Goal: Obtain resource: Download file/media

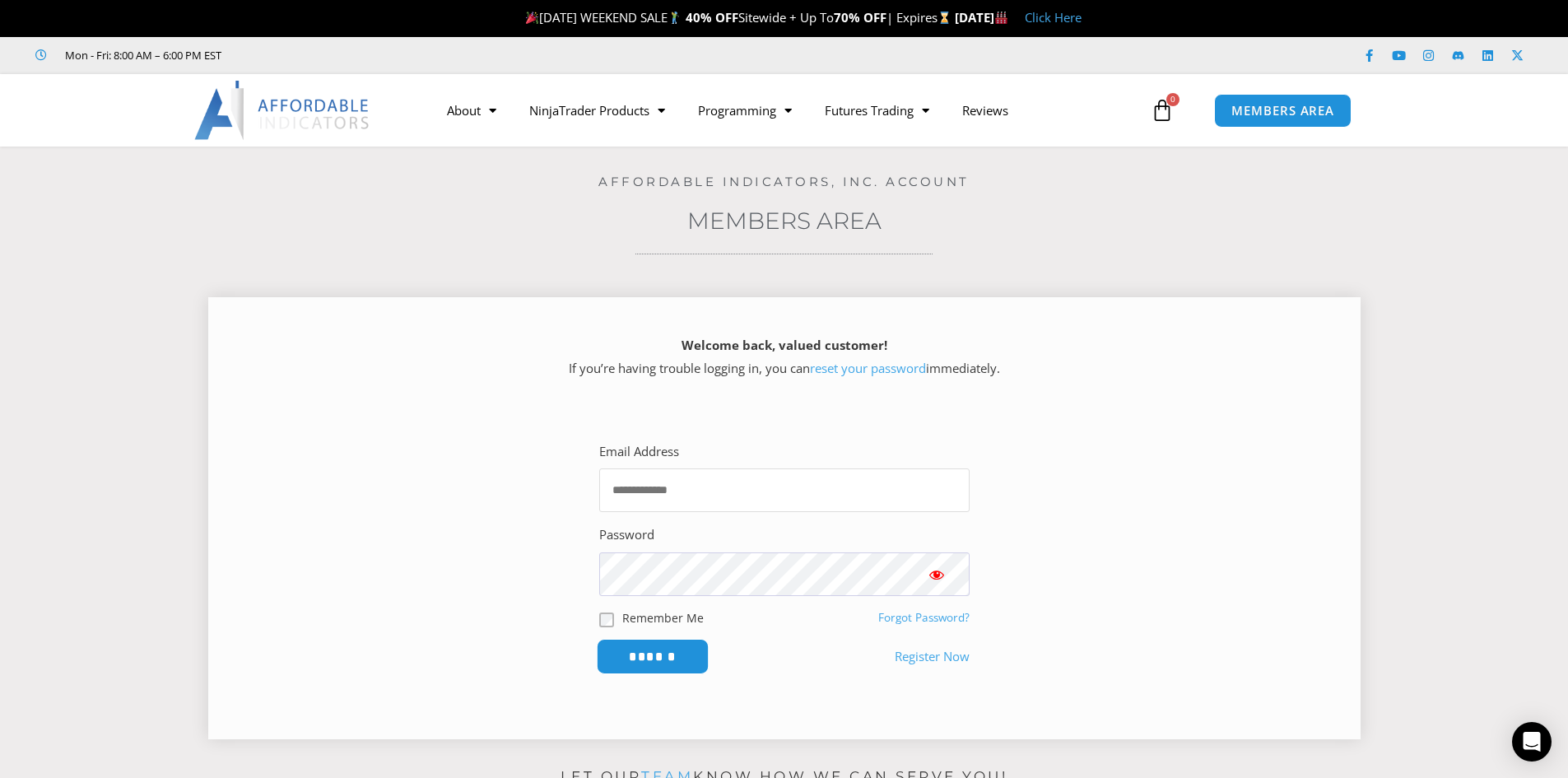
type input "**********"
click at [662, 656] on input "******" at bounding box center [651, 656] width 112 height 35
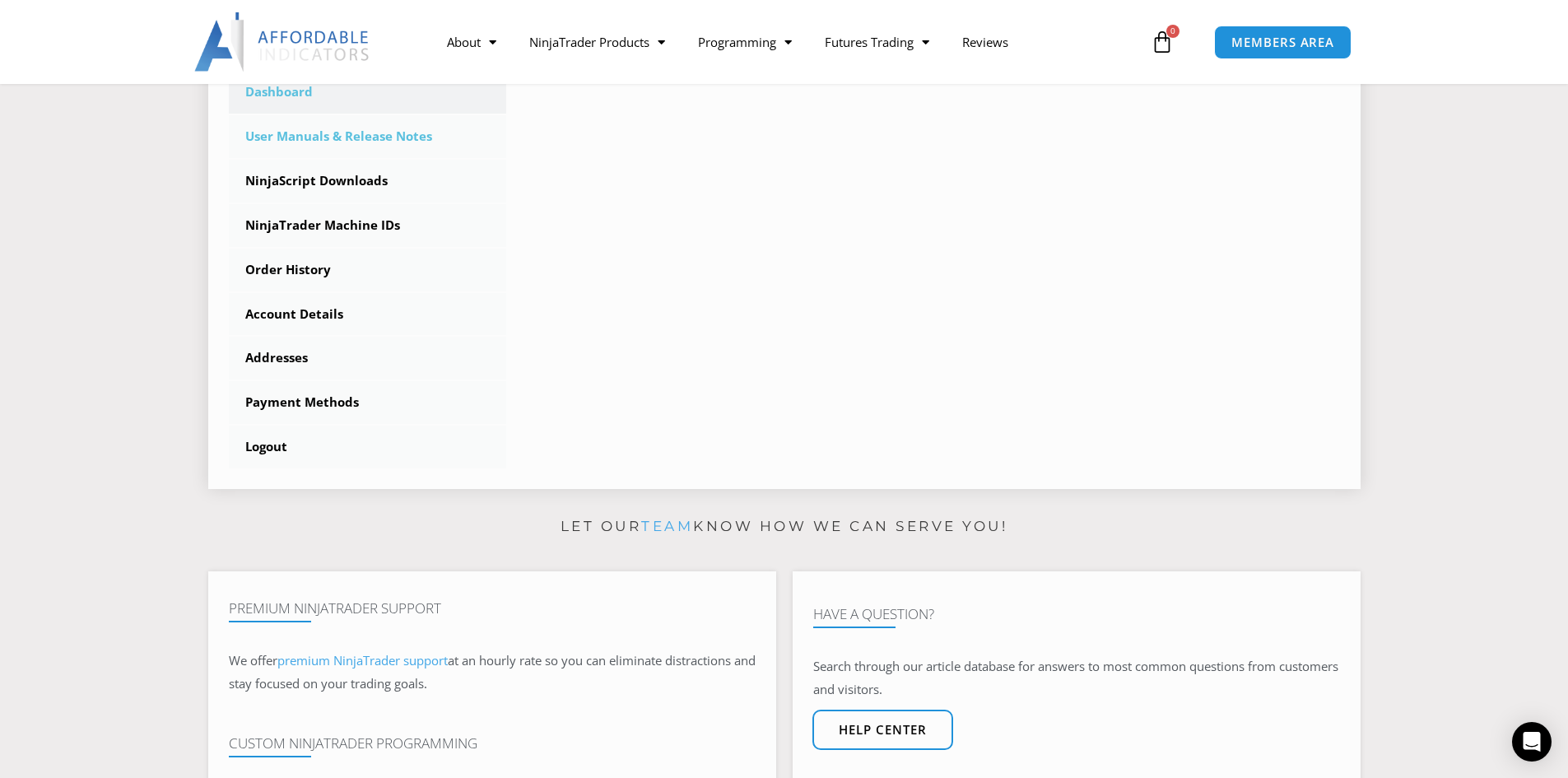
scroll to position [411, 0]
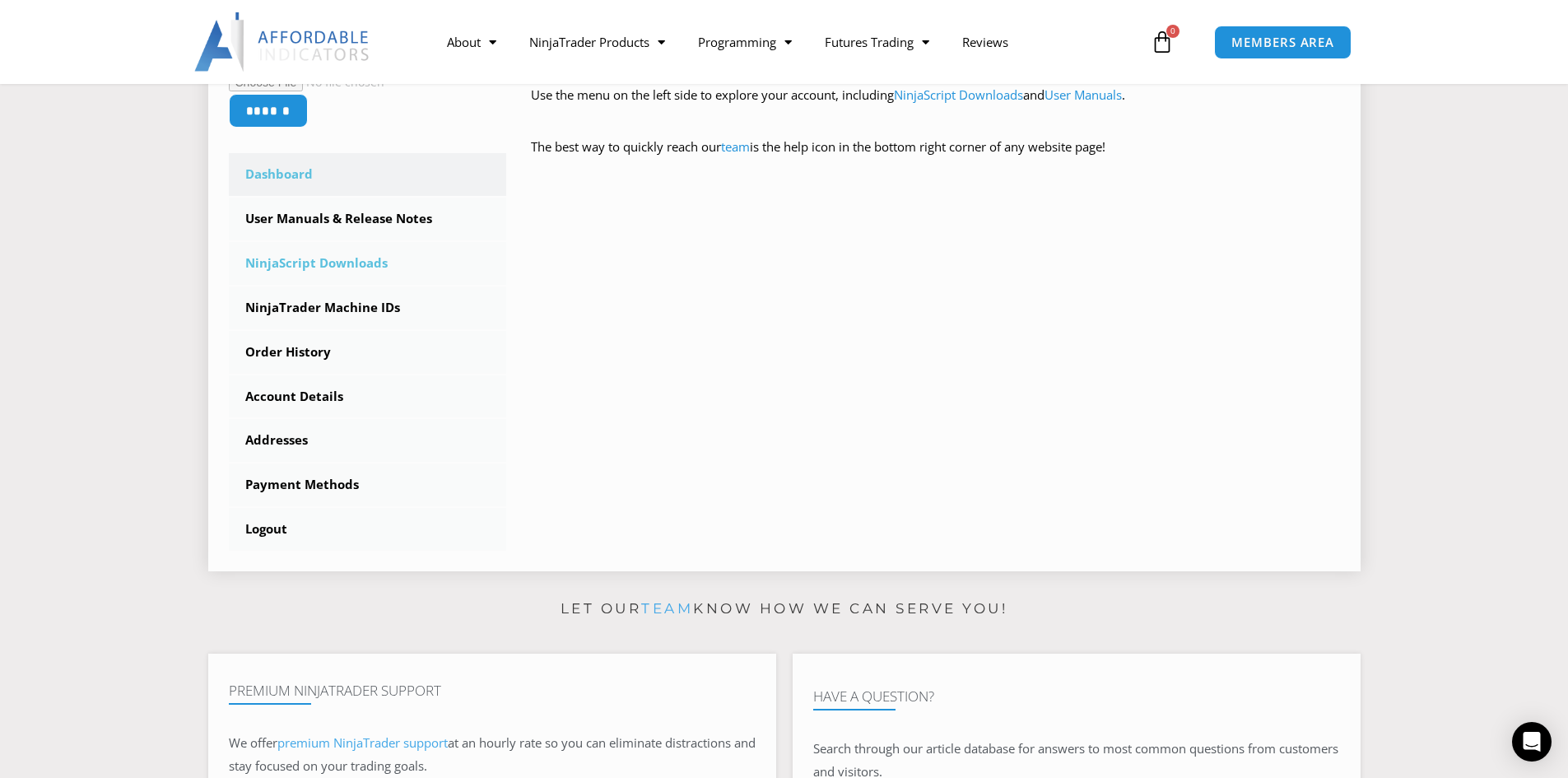
click at [348, 264] on link "NinjaScript Downloads" at bounding box center [368, 264] width 278 height 43
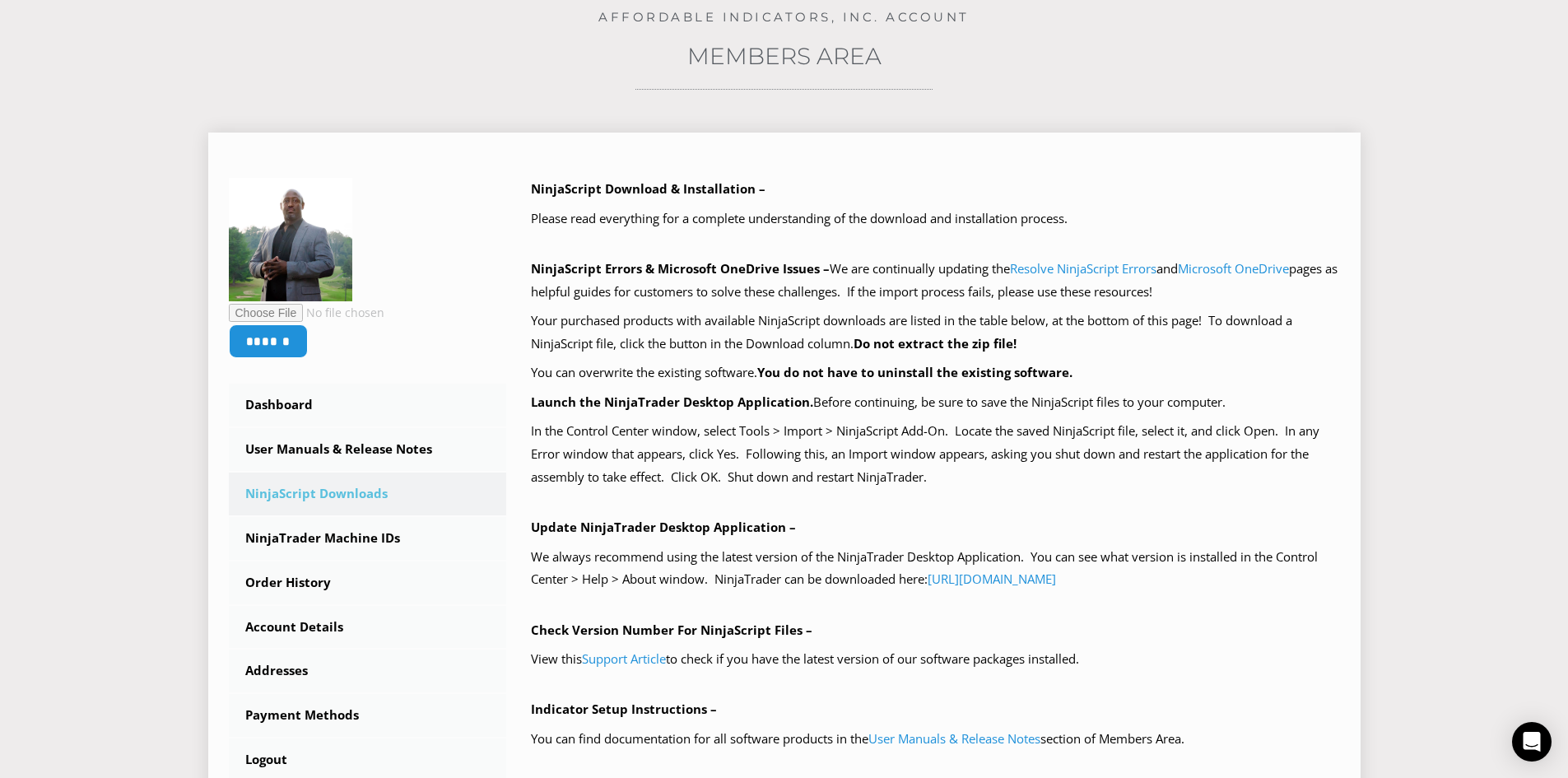
scroll to position [411, 0]
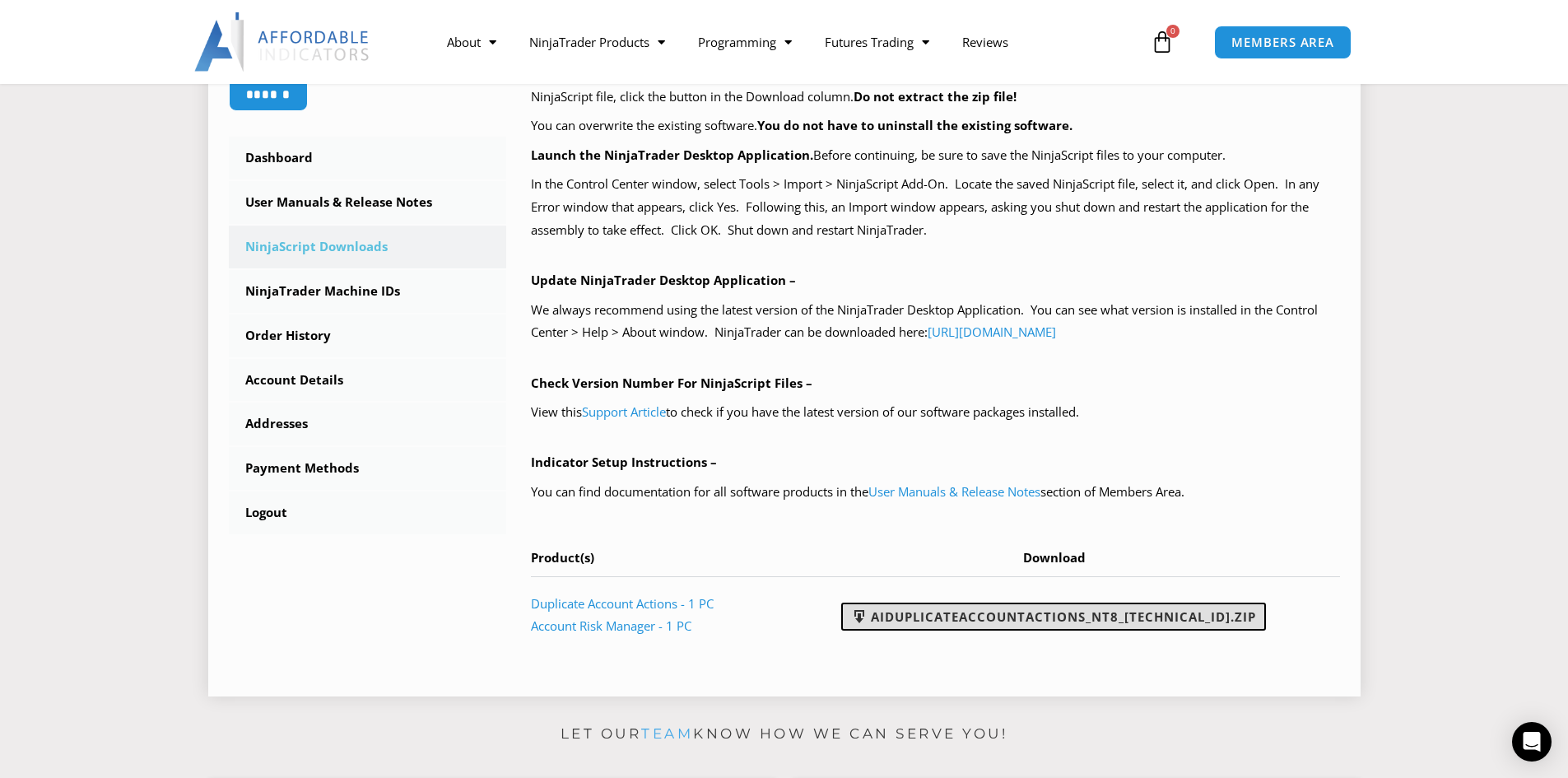
click at [1092, 616] on link "AIDuplicateAccountActions_NT8_25.2.5.1.zip" at bounding box center [1053, 617] width 425 height 28
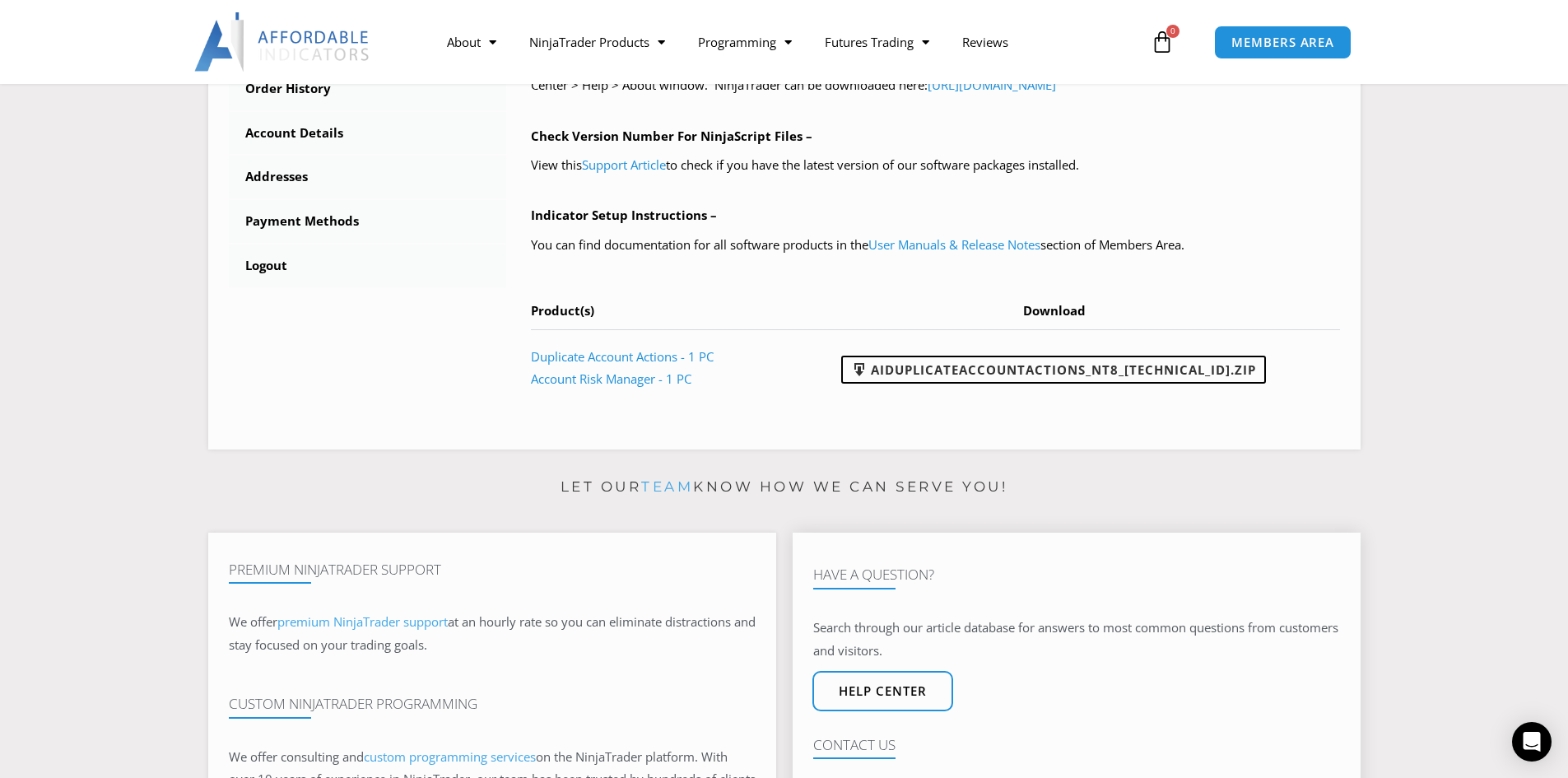
scroll to position [741, 0]
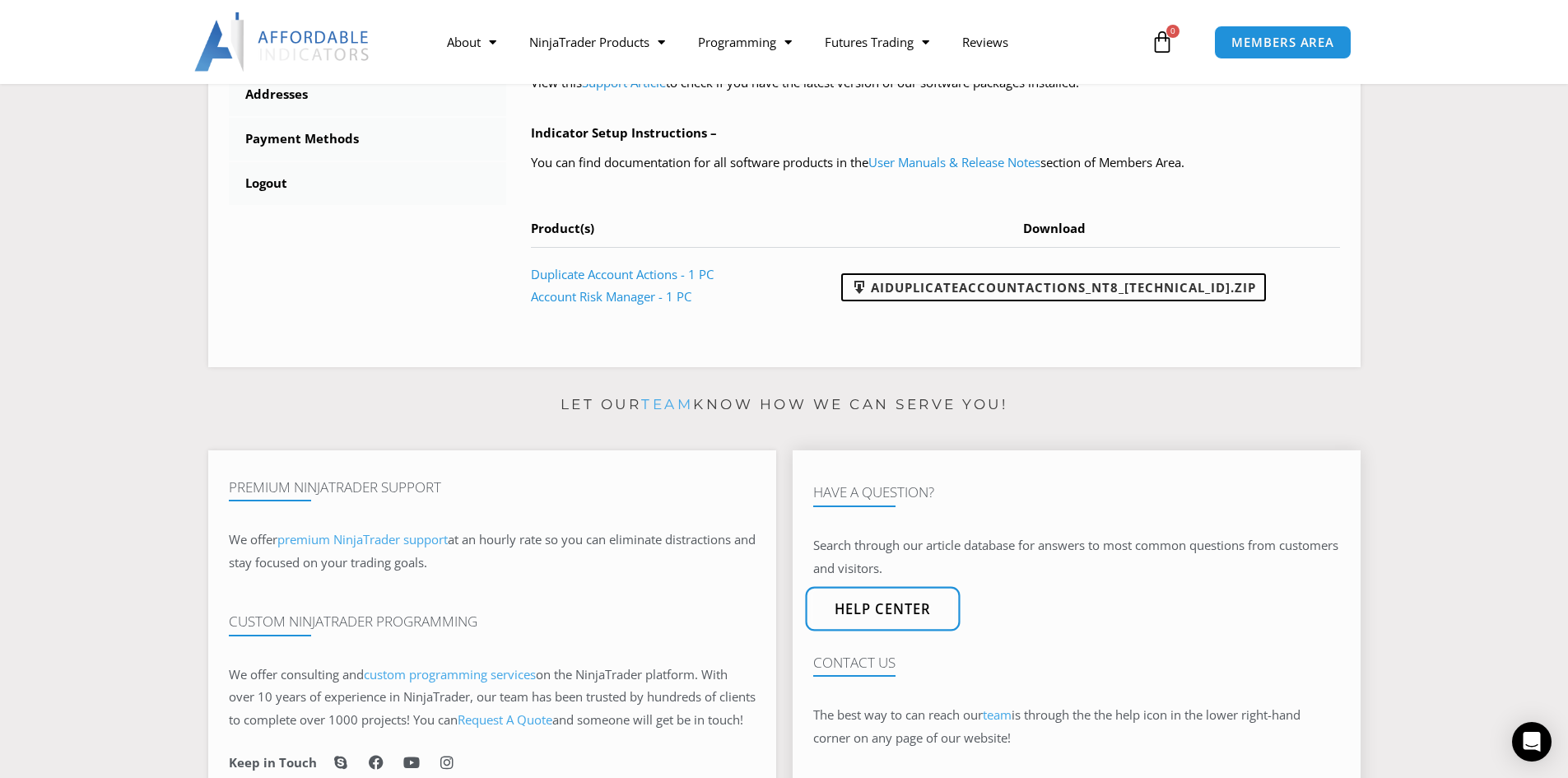
click at [869, 616] on span "Help center" at bounding box center [881, 609] width 97 height 14
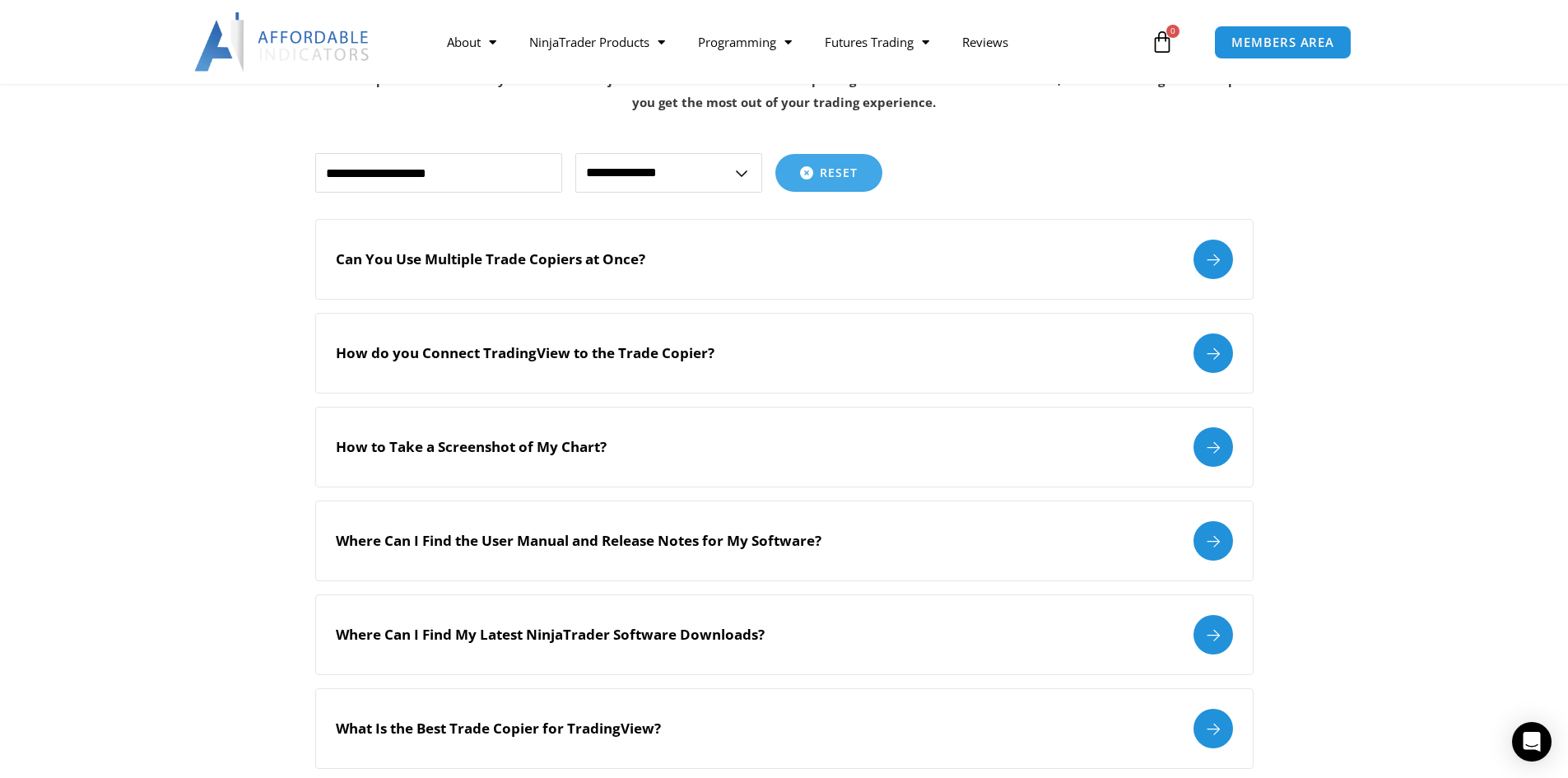
scroll to position [411, 0]
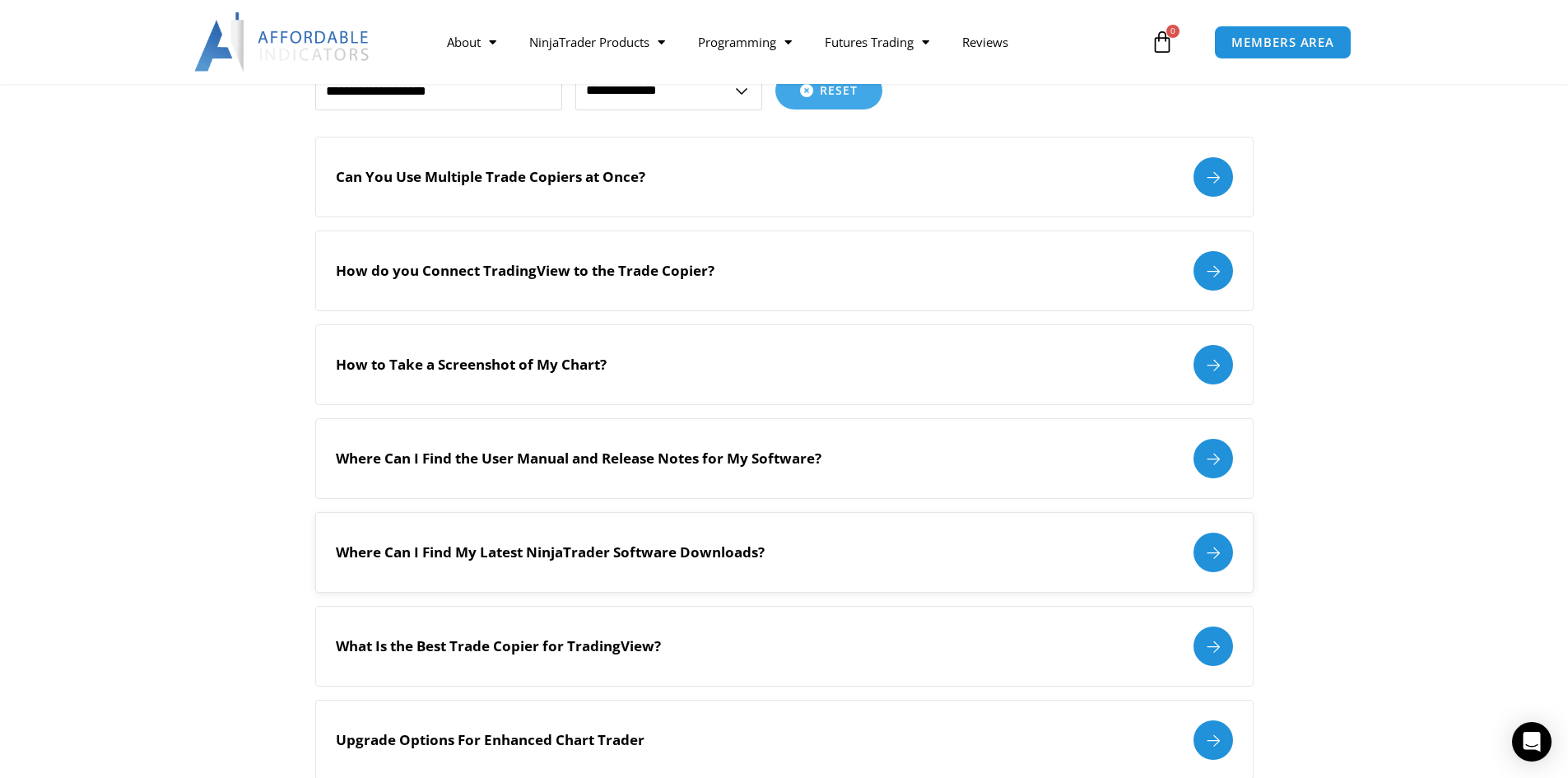
click at [509, 552] on h2 "Where Can I Find My Latest NinjaTrader Software Downloads?" at bounding box center [550, 552] width 429 height 18
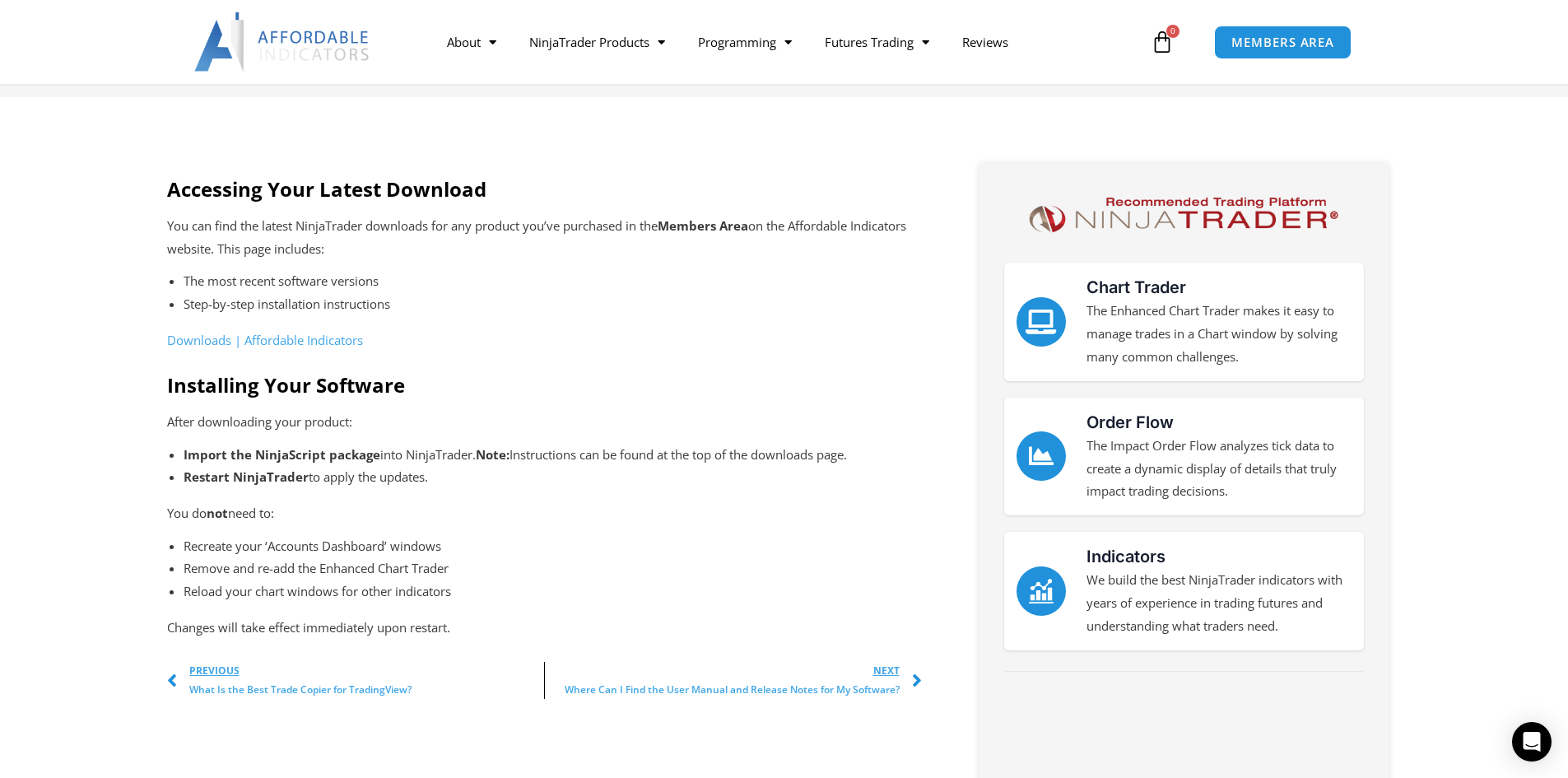
scroll to position [247, 0]
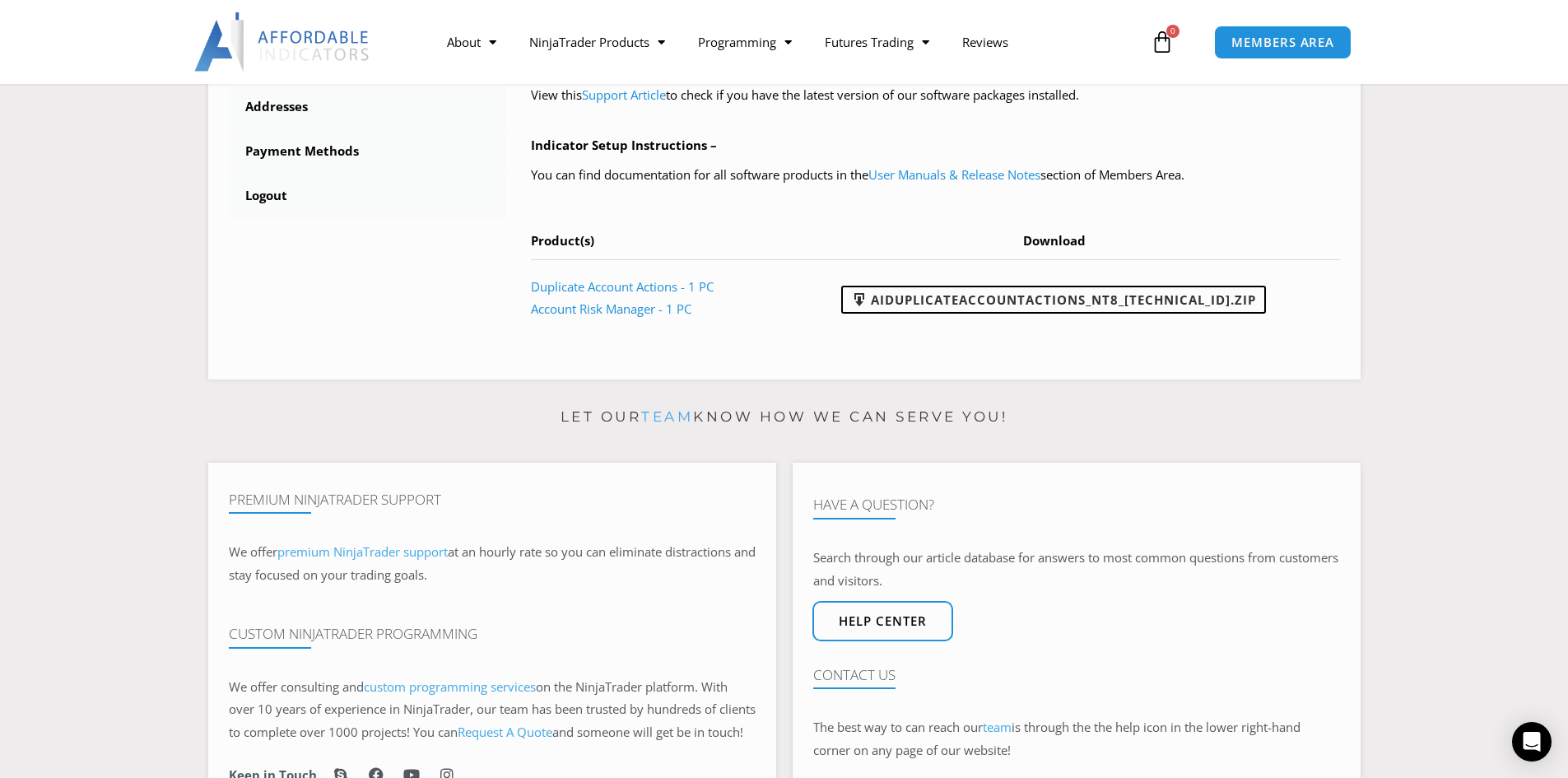
scroll to position [976, 0]
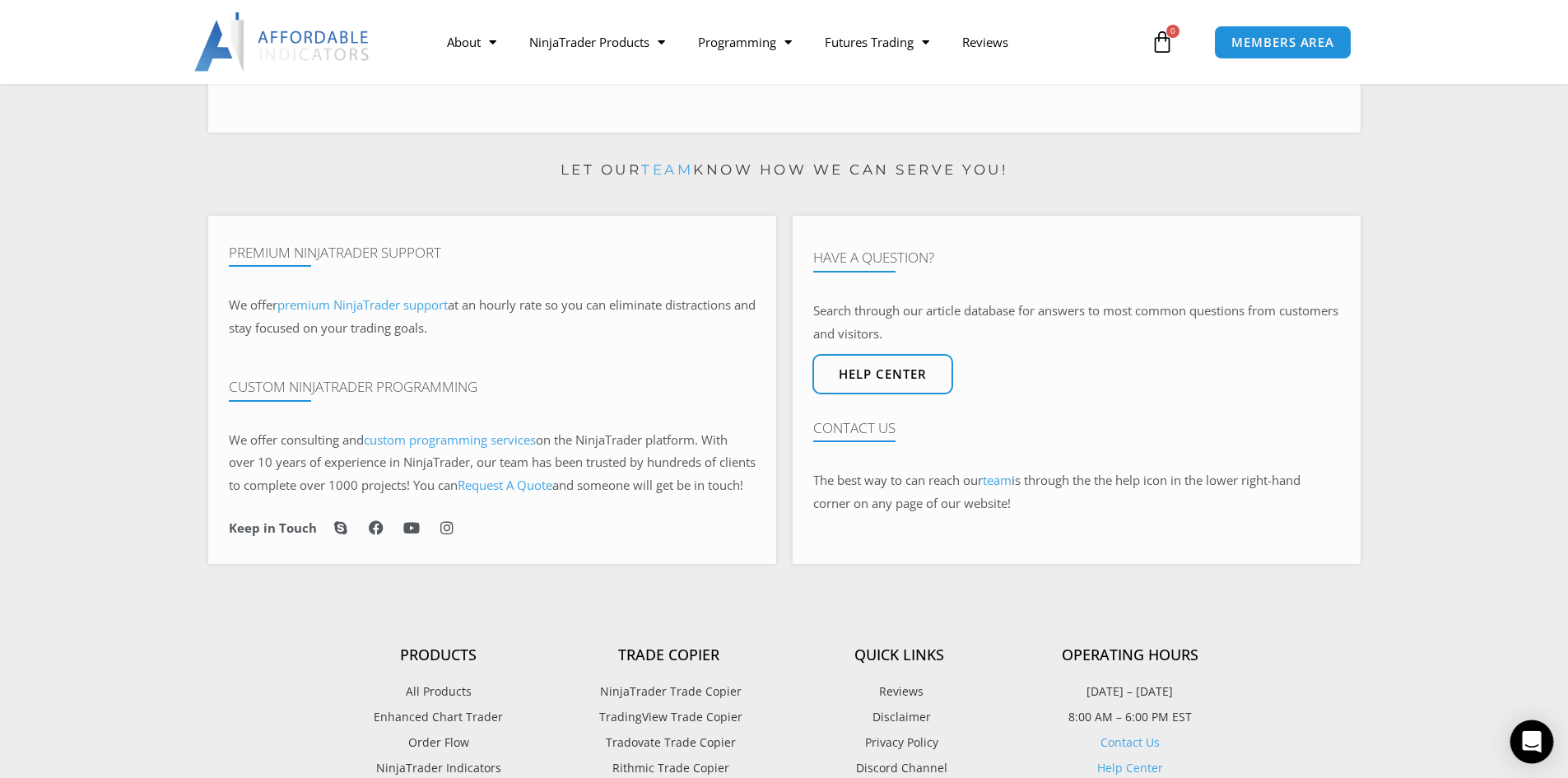
click at [1534, 740] on icon "Open Intercom Messenger" at bounding box center [1531, 742] width 19 height 21
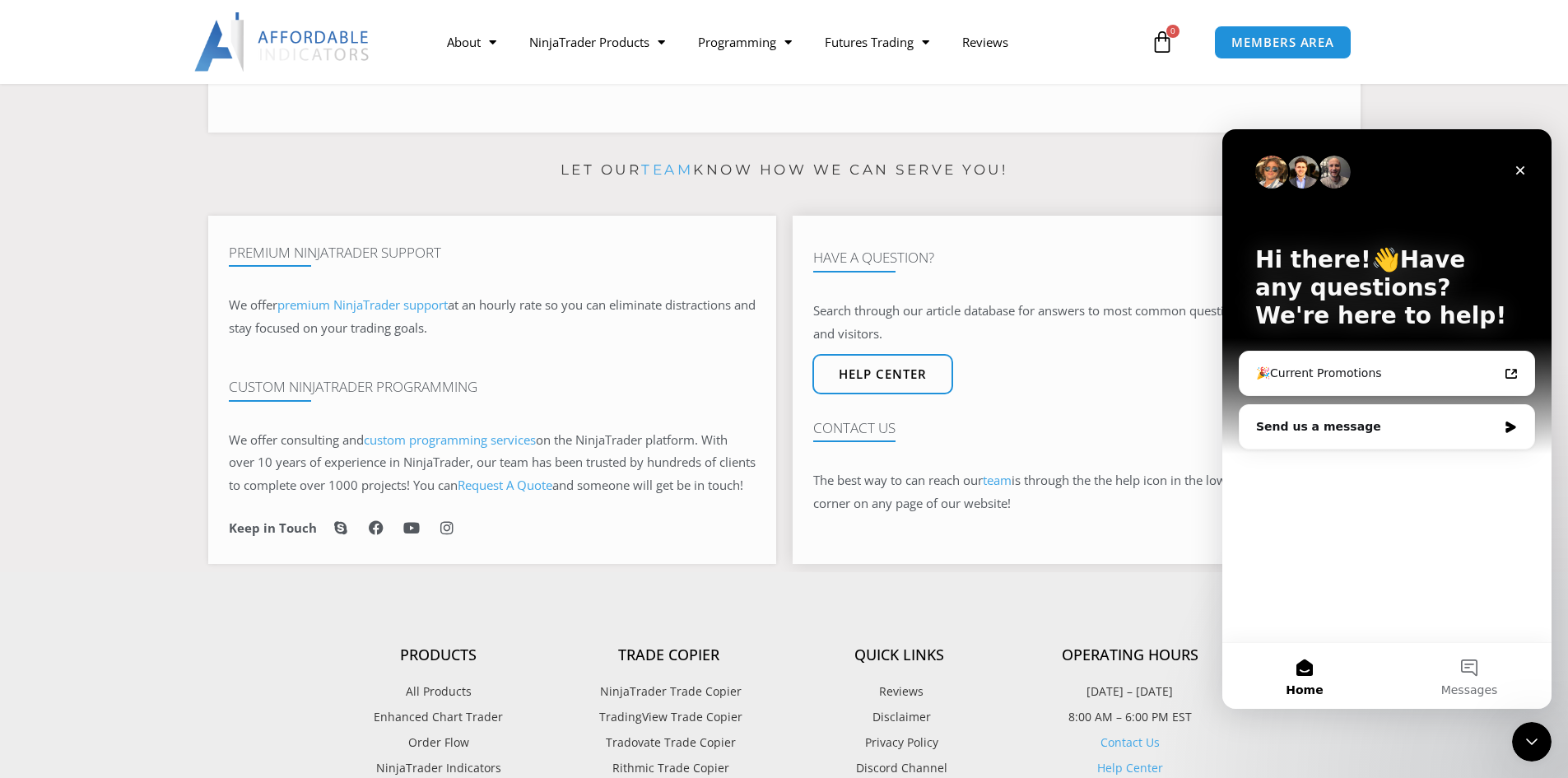
scroll to position [0, 0]
click at [1304, 424] on div "Send us a message" at bounding box center [1376, 427] width 241 height 17
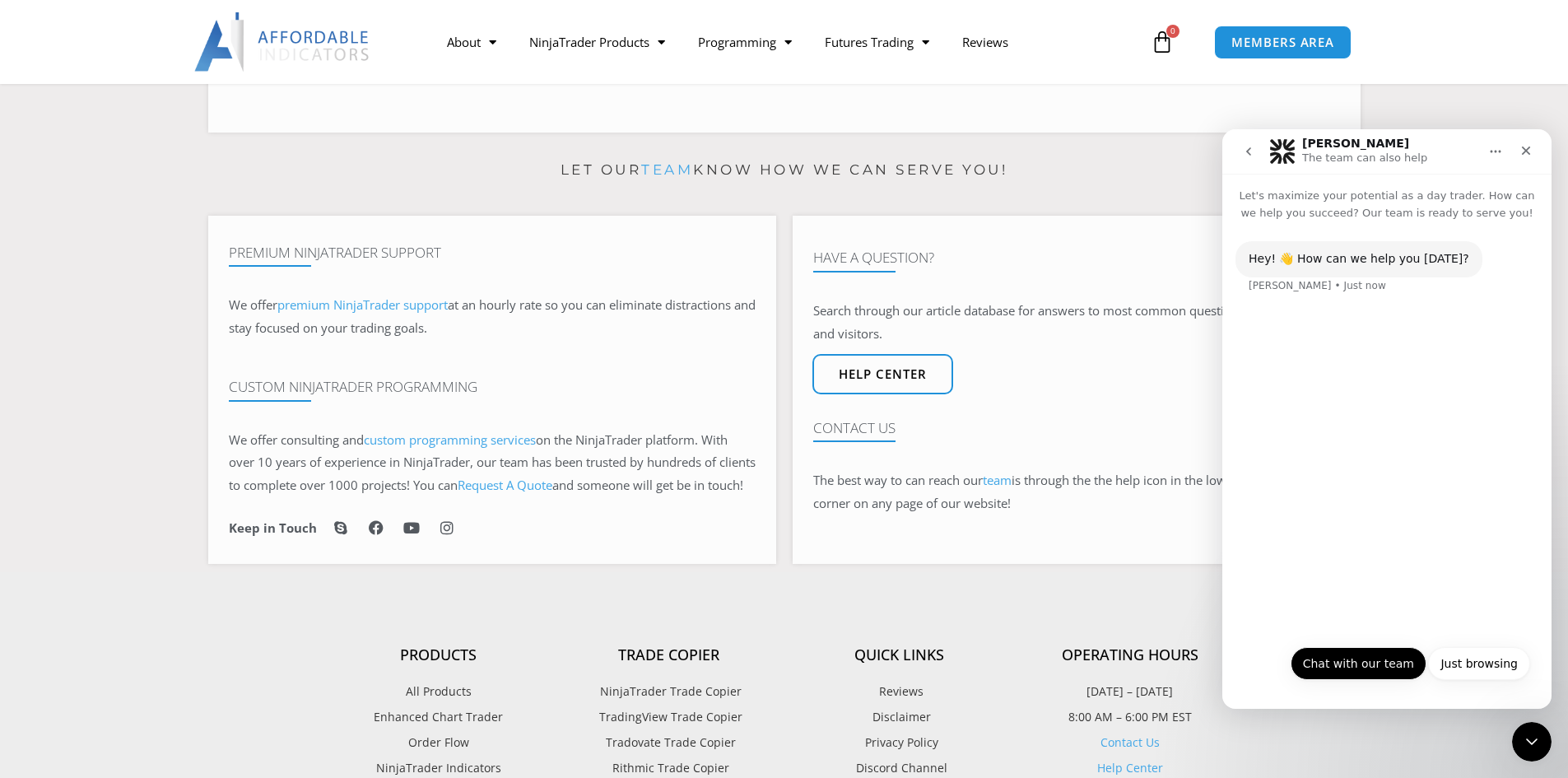
click at [1353, 672] on button "Chat with our team" at bounding box center [1359, 664] width 136 height 33
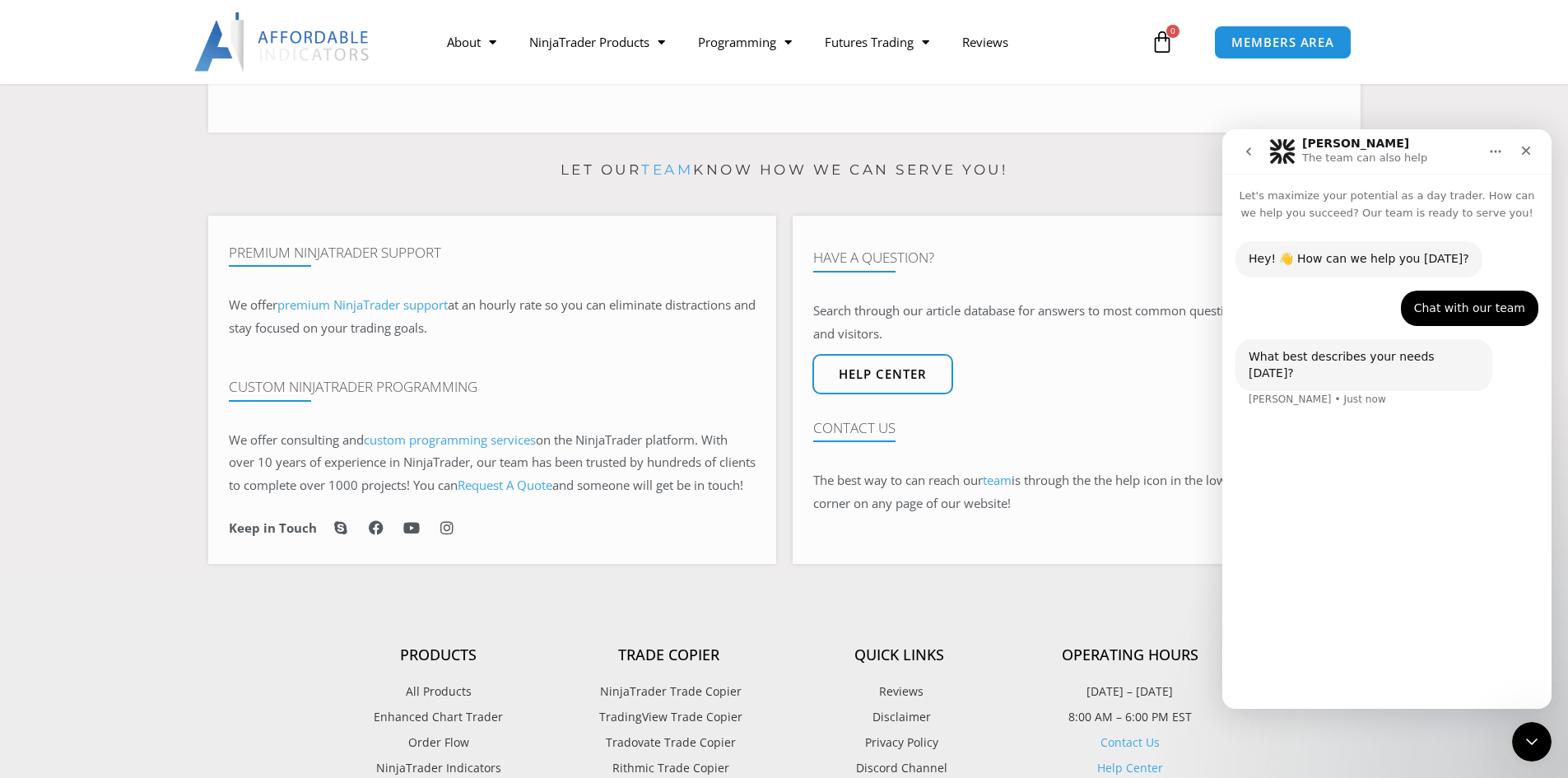
click at [1290, 655] on div "Hey! 👋 How can we help you today? Solomon • Just now Chat with our team Lloyd •…" at bounding box center [1387, 458] width 330 height 473
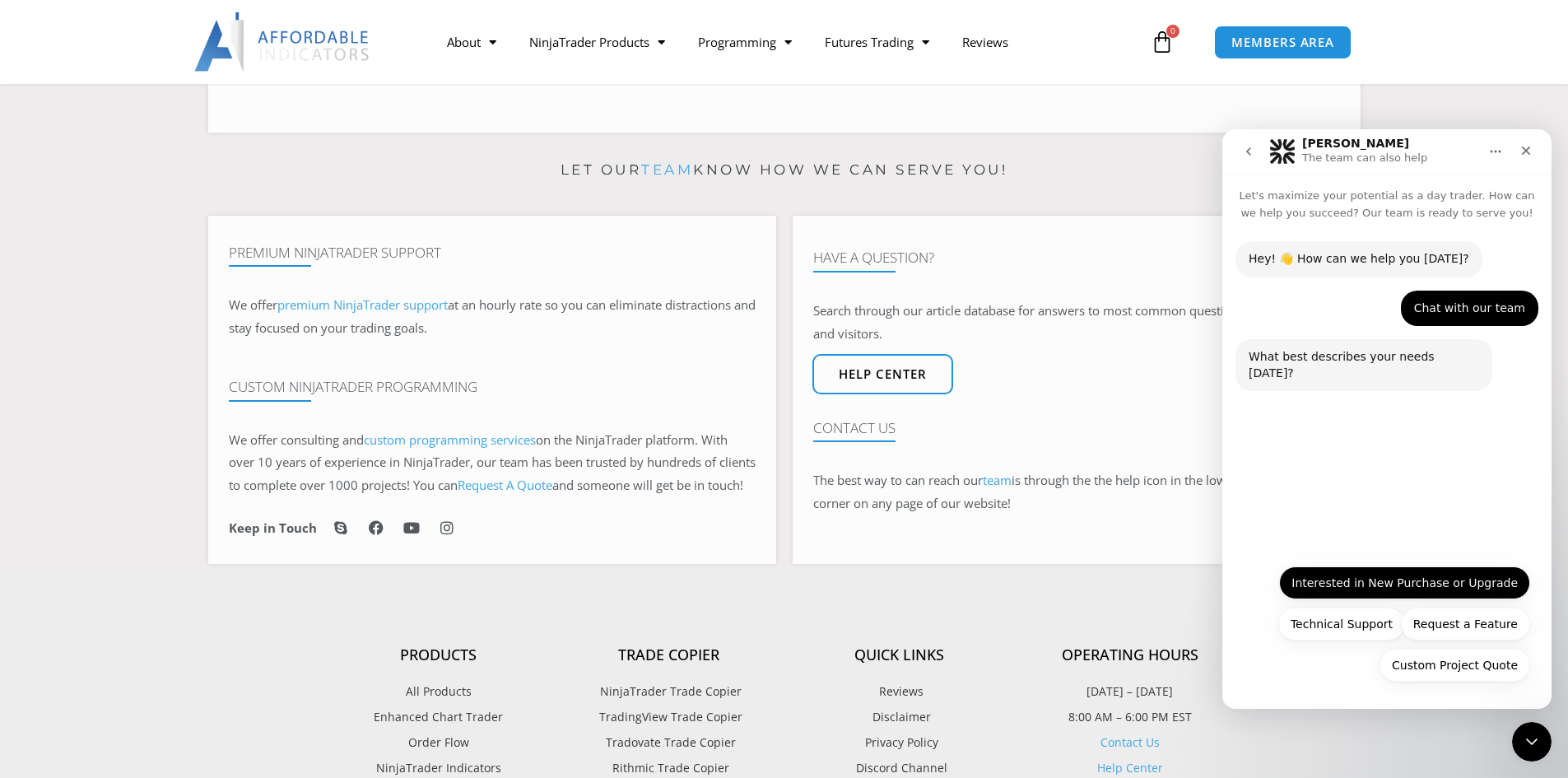
click at [1347, 585] on button "Interested in New Purchase or Upgrade" at bounding box center [1404, 583] width 251 height 33
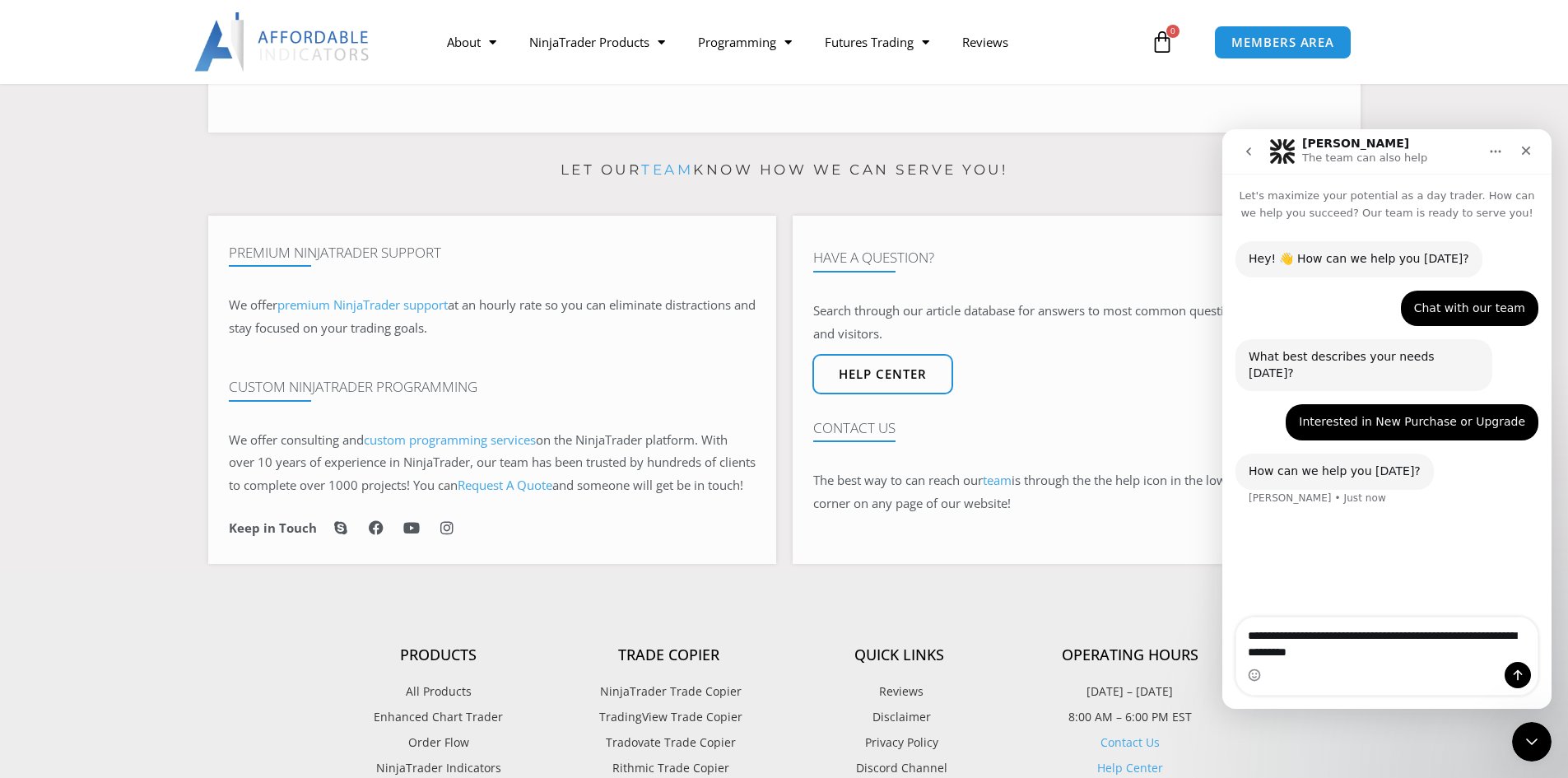
type textarea "**********"
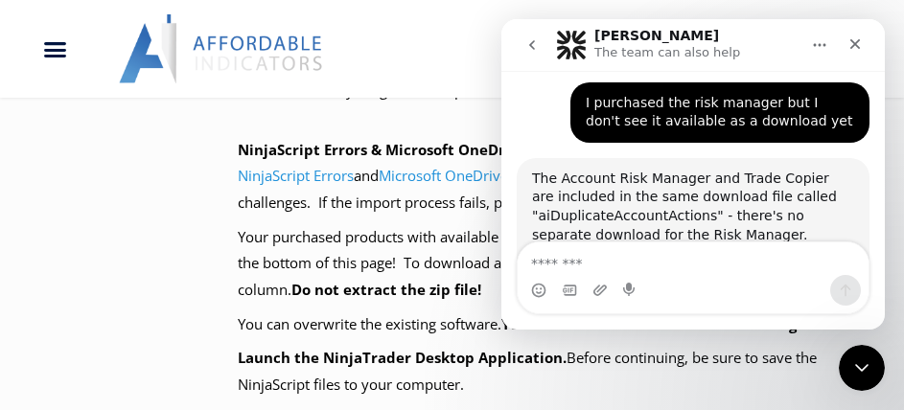
scroll to position [428, 0]
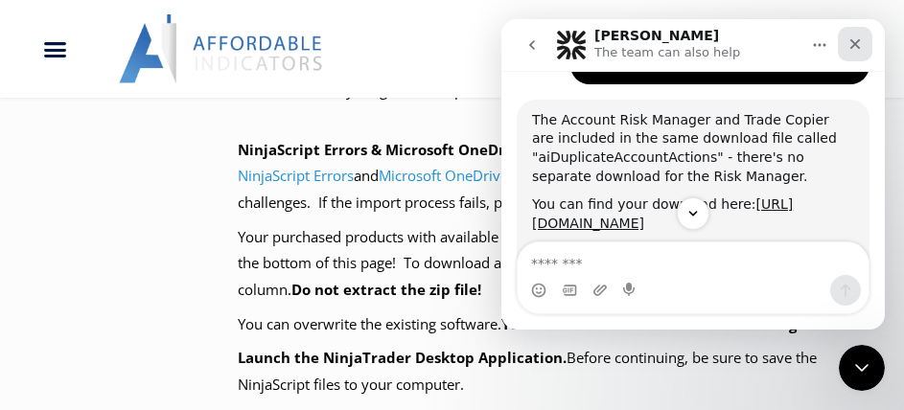
click at [854, 47] on icon "Close" at bounding box center [855, 43] width 15 height 15
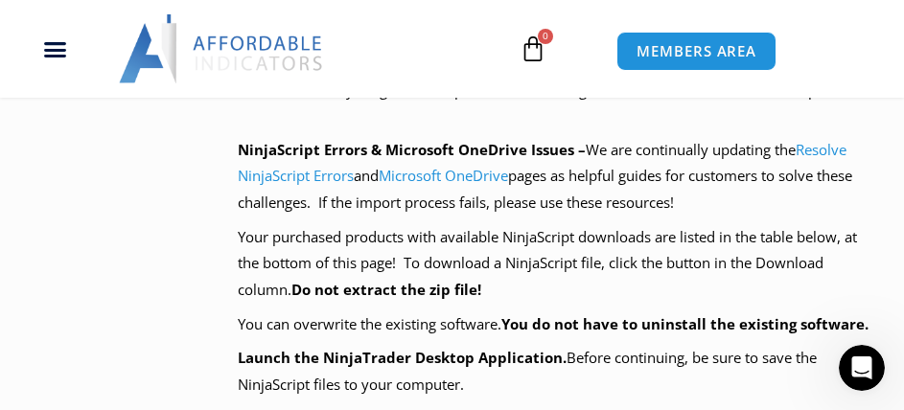
scroll to position [671, 0]
click at [857, 367] on icon "Open Intercom Messenger" at bounding box center [859, 365] width 13 height 15
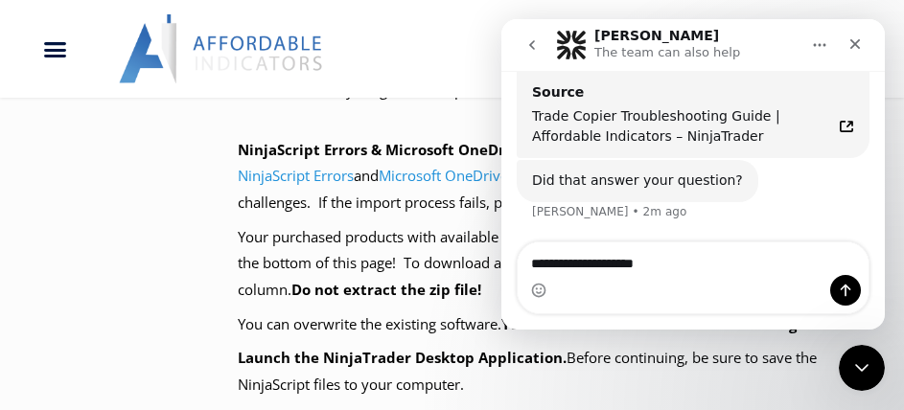
type textarea "**********"
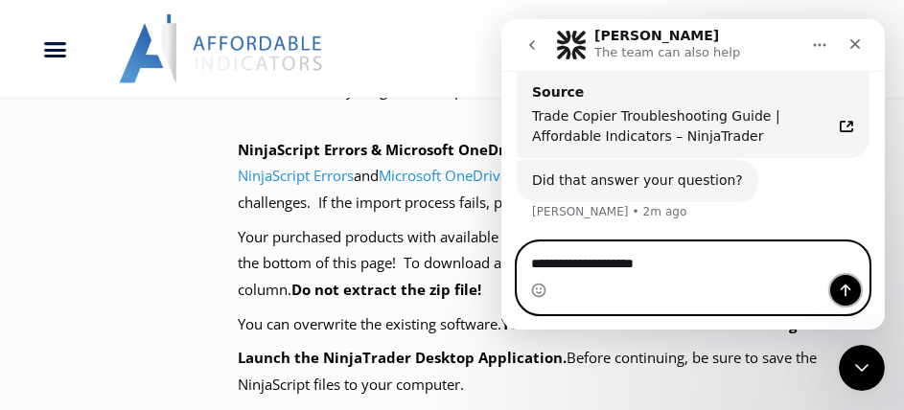
click at [846, 292] on icon "Send a message…" at bounding box center [846, 291] width 11 height 12
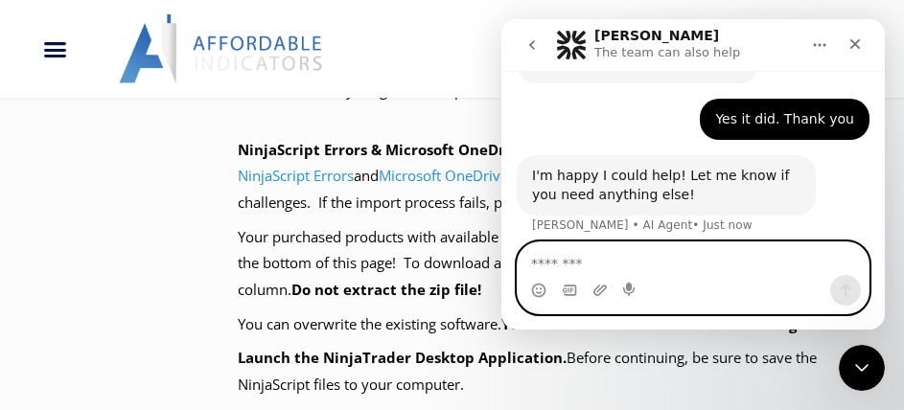
scroll to position [804, 0]
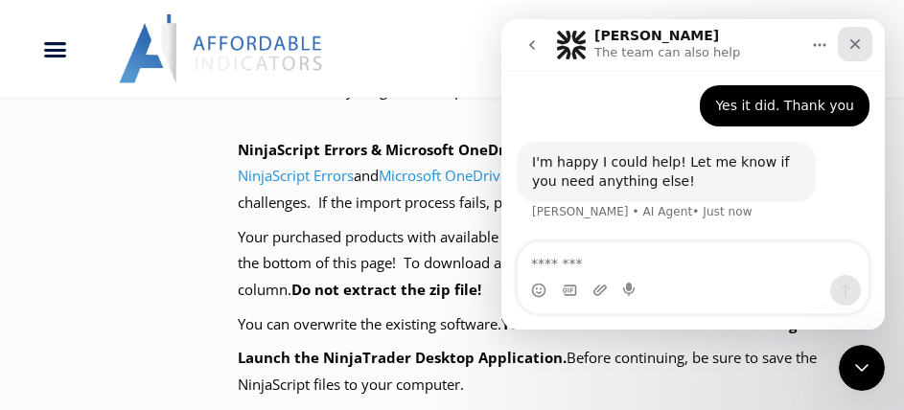
click at [858, 45] on icon "Close" at bounding box center [855, 43] width 15 height 15
